Goal: Navigation & Orientation: Go to known website

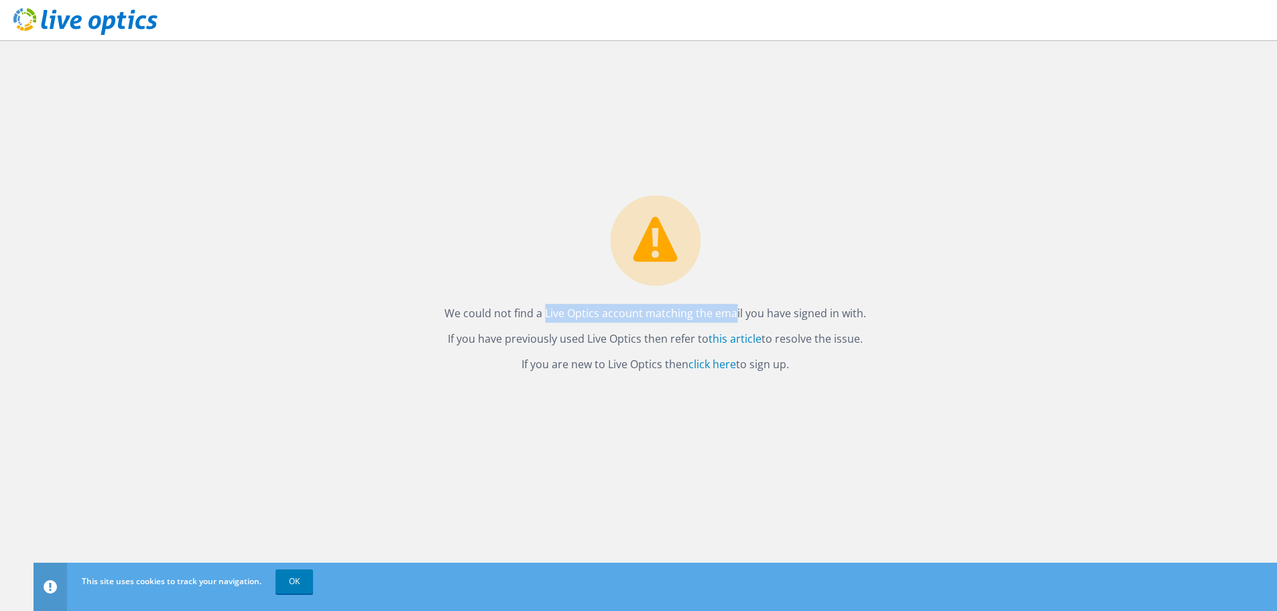
drag, startPoint x: 505, startPoint y: 312, endPoint x: 689, endPoint y: 314, distance: 183.7
click at [689, 314] on p "We could not find a Live Optics account matching the email you have signed in w…" at bounding box center [655, 313] width 422 height 19
click at [709, 314] on p "We could not find a Live Optics account matching the email you have signed in w…" at bounding box center [655, 313] width 422 height 19
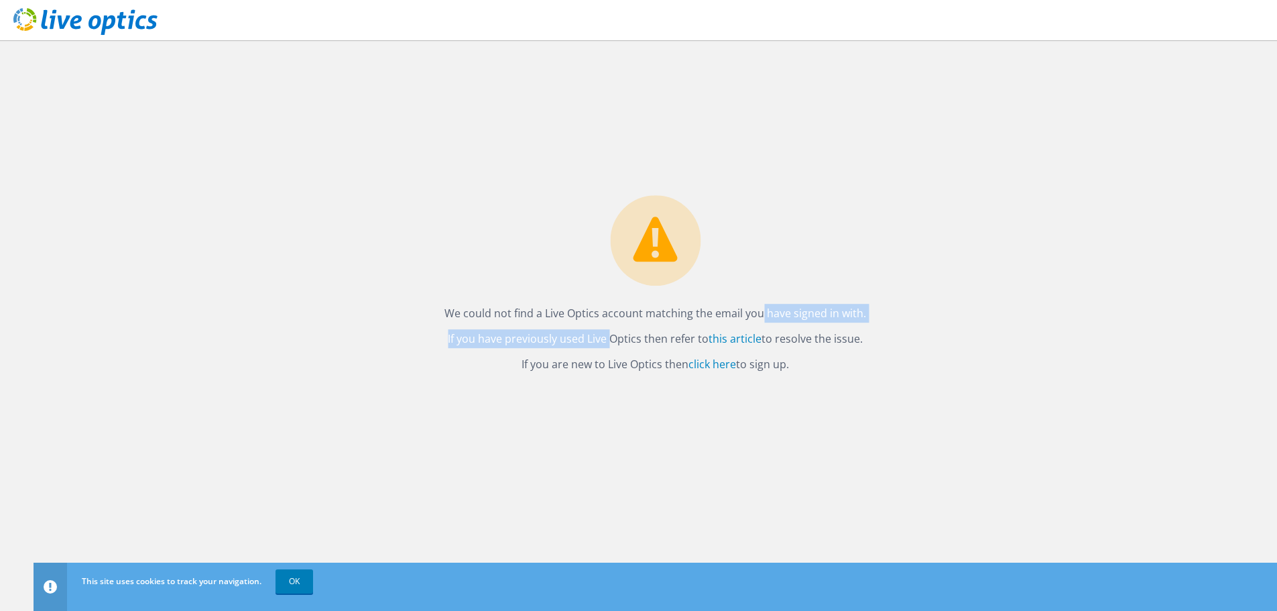
drag, startPoint x: 713, startPoint y: 312, endPoint x: 566, endPoint y: 343, distance: 150.5
click at [566, 343] on div "We could not find a Live Optics account matching the email you have signed in w…" at bounding box center [655, 287] width 448 height 185
click at [295, 347] on div "We could not find a Live Optics account matching the email you have signed in w…" at bounding box center [655, 325] width 1243 height 570
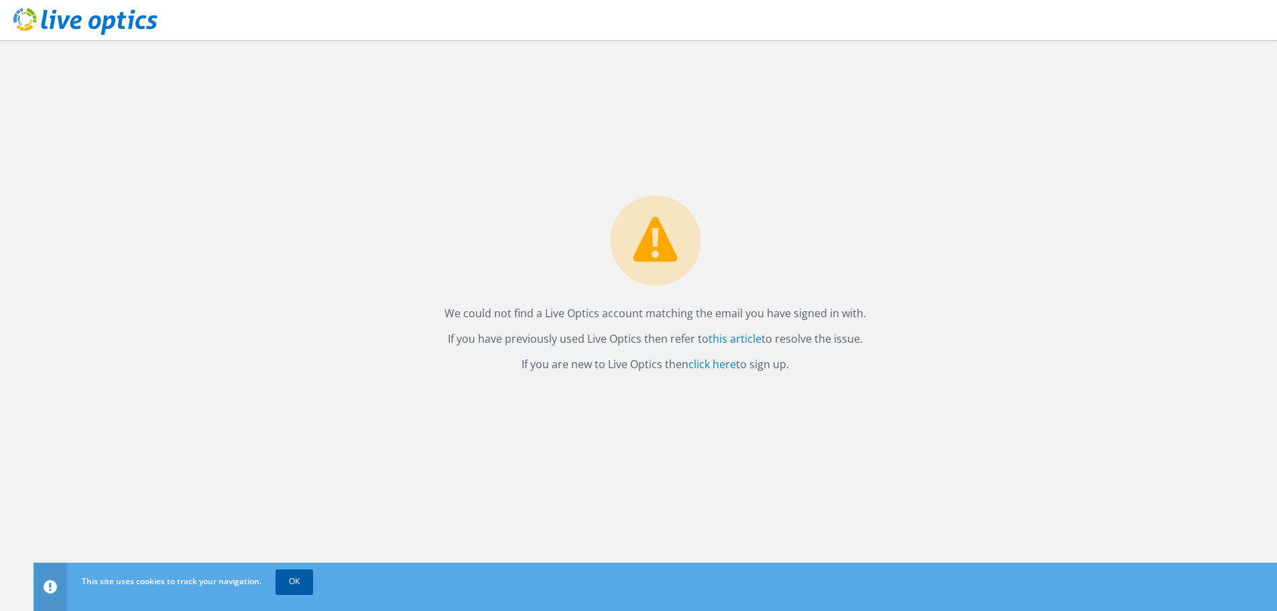
click at [295, 575] on link "OK" at bounding box center [295, 581] width 38 height 24
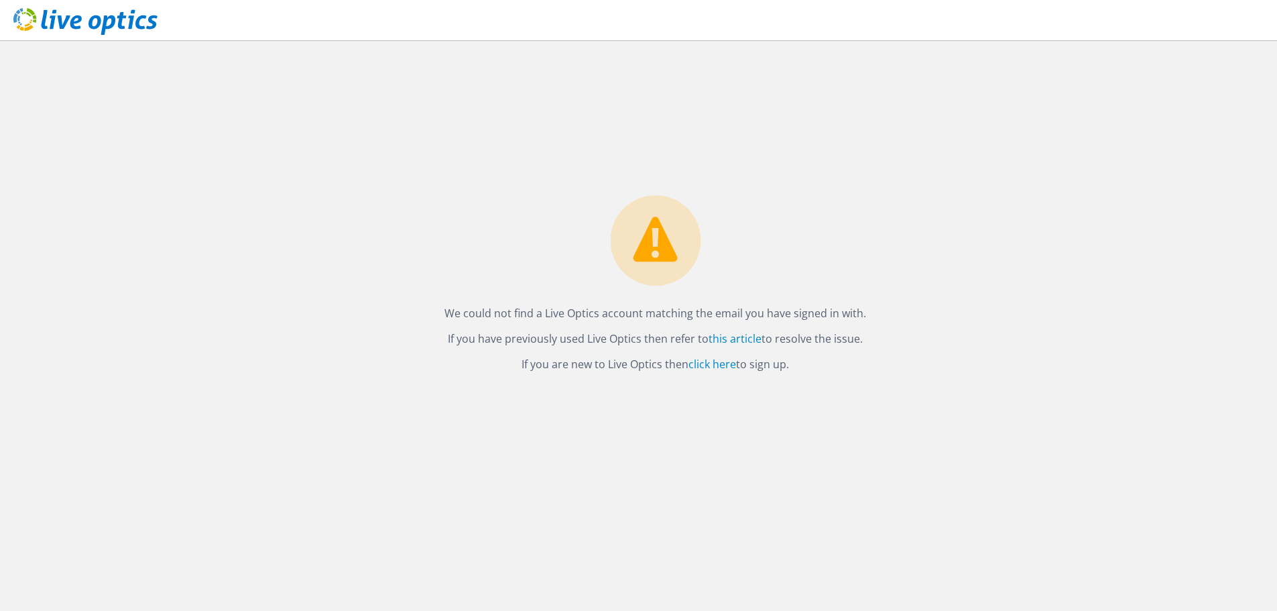
click at [103, 26] on use at bounding box center [85, 21] width 144 height 27
